Goal: Information Seeking & Learning: Find specific fact

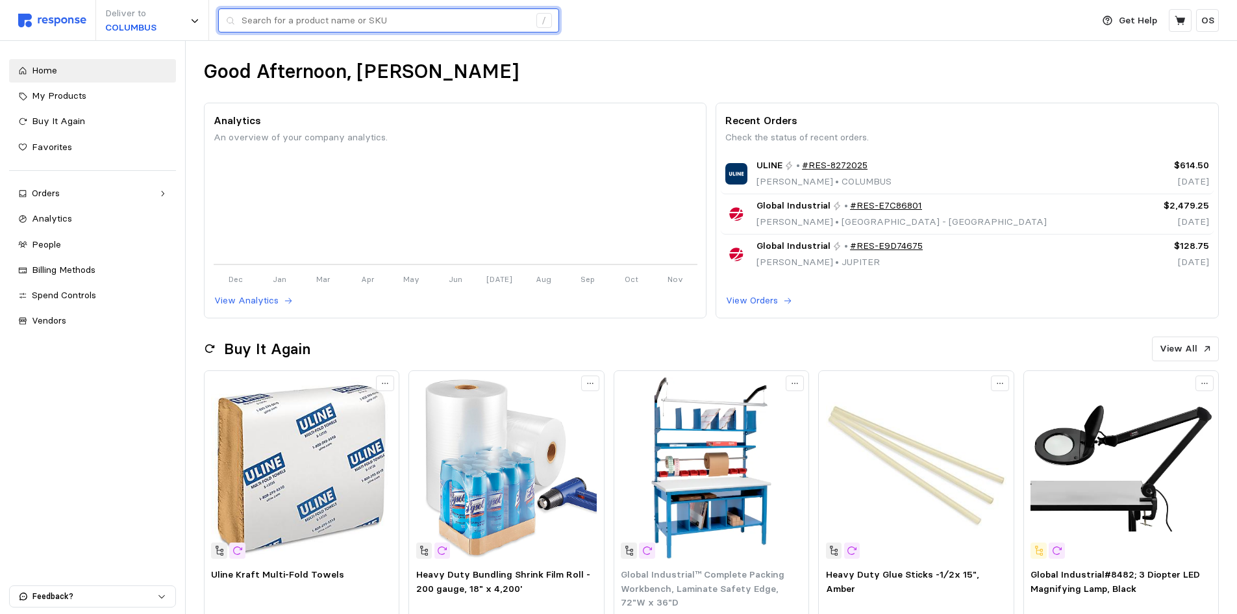
click at [389, 25] on input "text" at bounding box center [386, 20] width 288 height 23
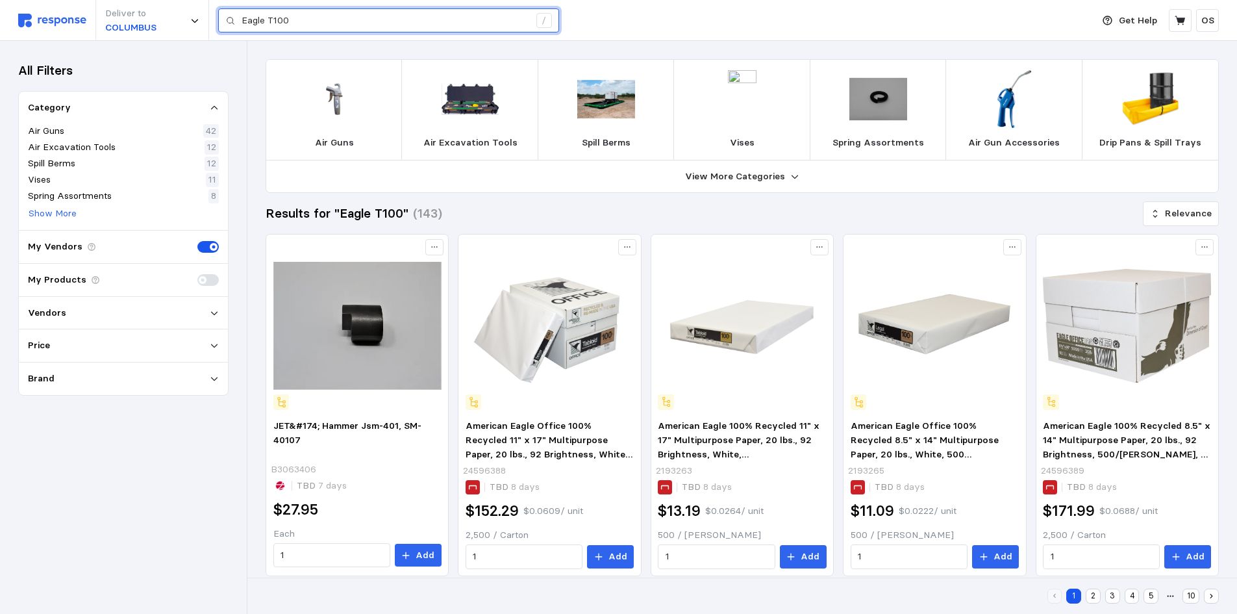
click at [324, 25] on input "Eagle T100" at bounding box center [386, 20] width 288 height 23
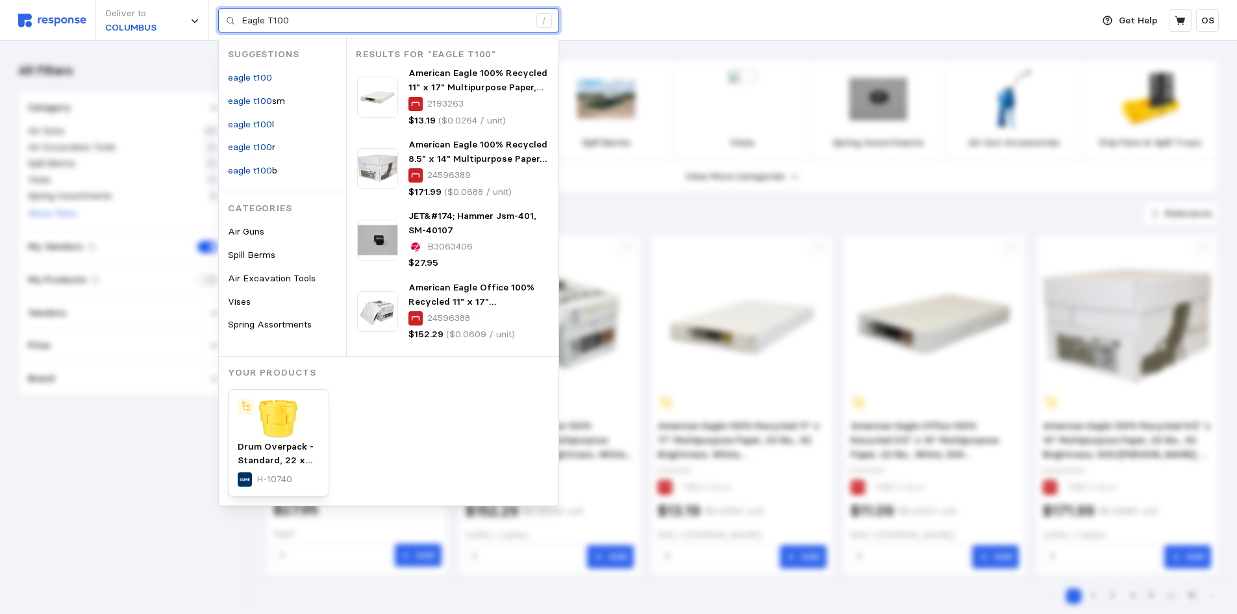
click at [328, 14] on input "Eagle T100" at bounding box center [386, 20] width 288 height 23
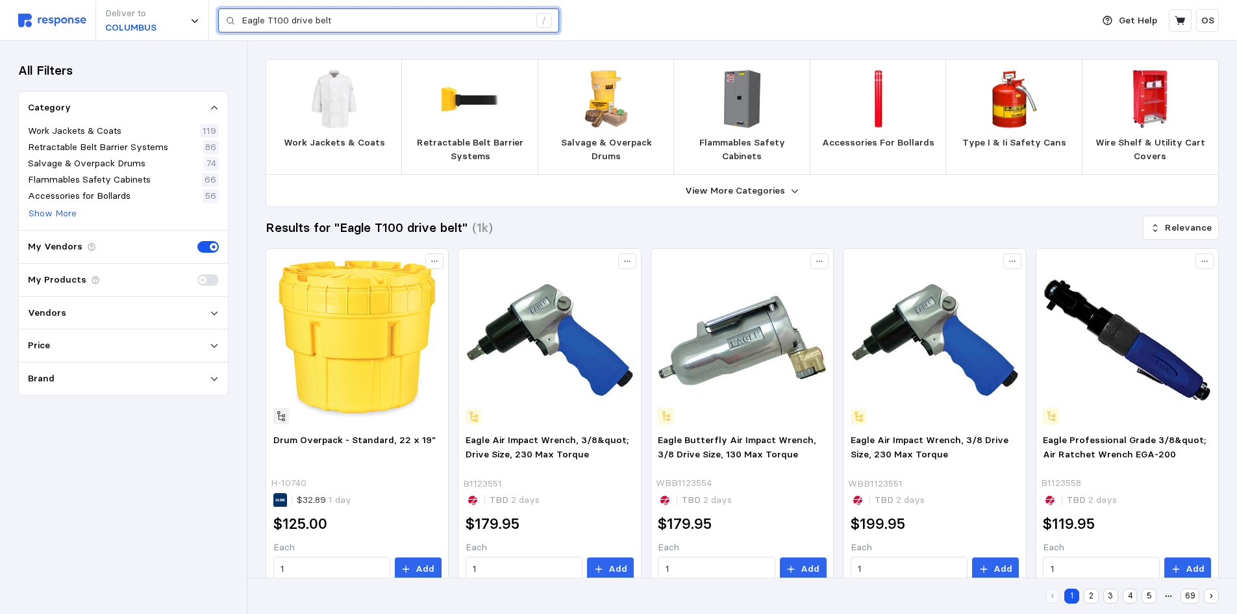
click at [342, 21] on input "Eagle T100 drive belt" at bounding box center [386, 20] width 288 height 23
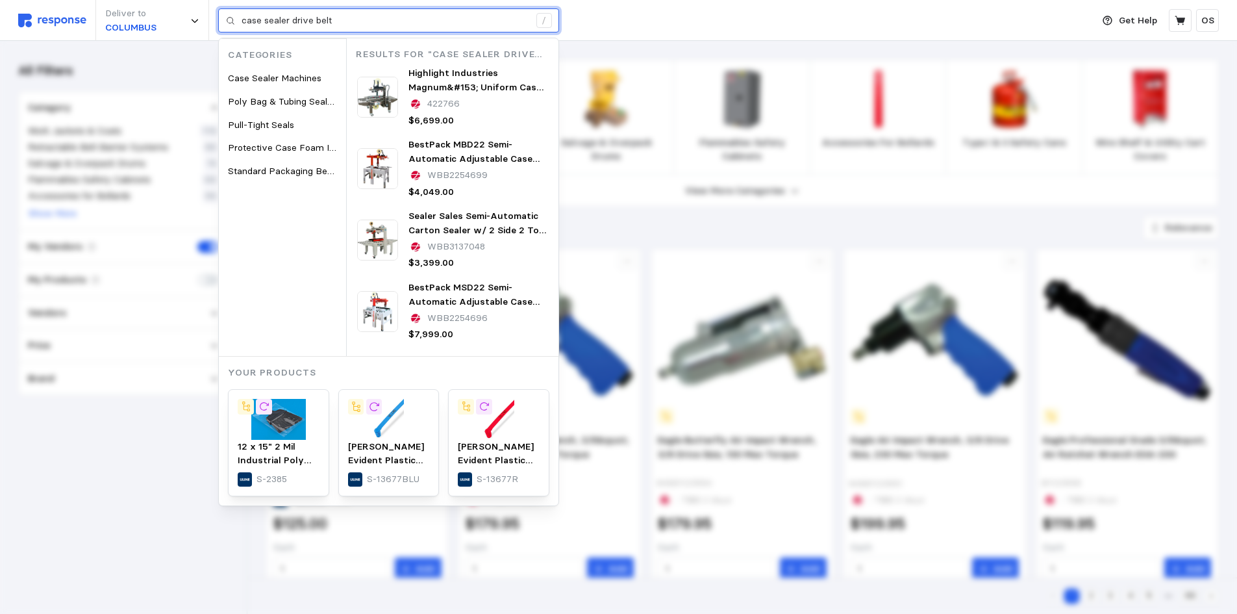
type input "case sealer drive belt"
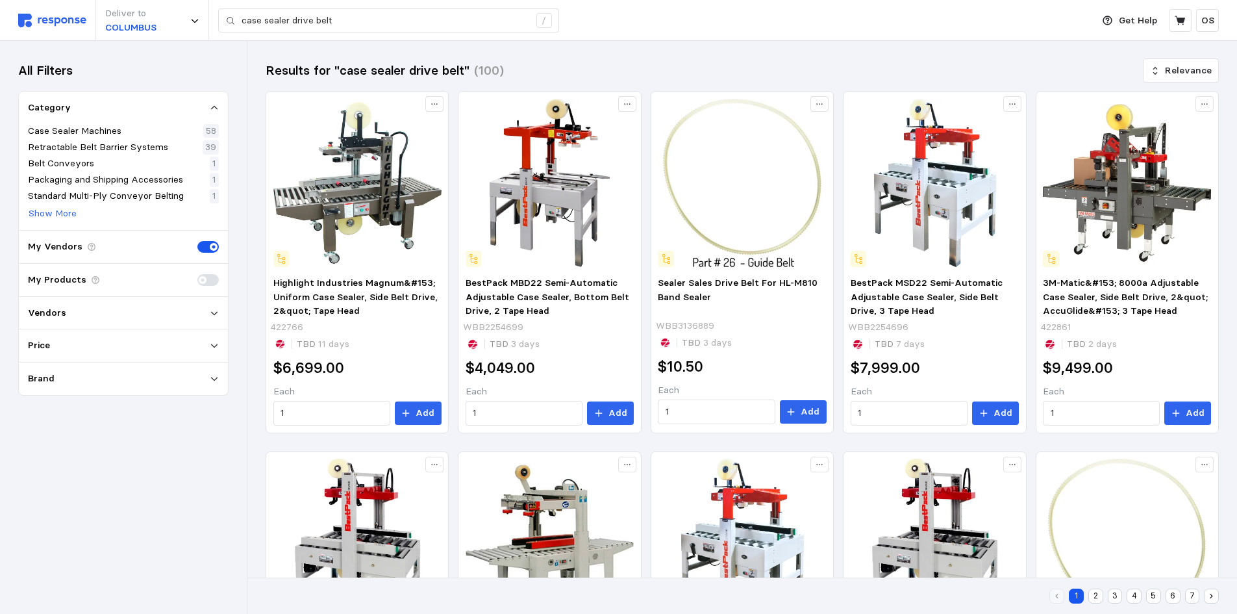
click at [255, 381] on div "Results for "case sealer drive belt" (100) Relevance Highlight Industries Magnu…" at bounding box center [742, 624] width 990 height 1167
